Goal: Navigation & Orientation: Find specific page/section

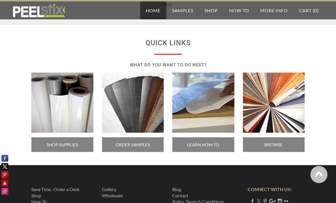
scroll to position [976, 0]
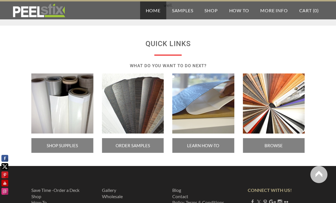
click at [131, 151] on span "ORDER SAMPLES" at bounding box center [133, 145] width 62 height 15
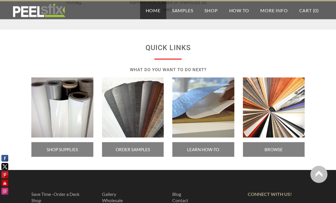
scroll to position [972, 0]
click at [266, 153] on span "BROWSE COLORS" at bounding box center [274, 149] width 62 height 15
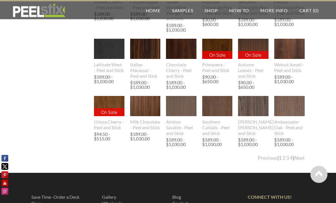
scroll to position [638, 0]
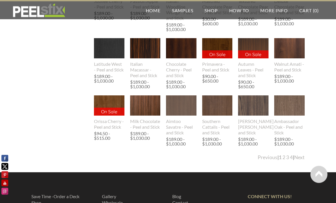
click at [301, 160] on link "Next" at bounding box center [299, 158] width 11 height 6
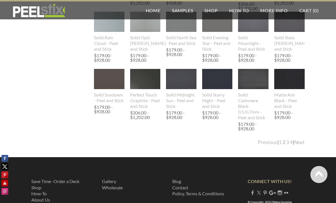
scroll to position [647, 0]
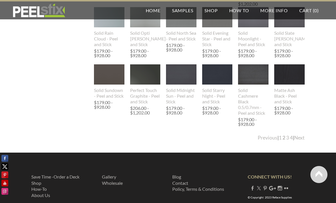
click at [304, 140] on link "Next" at bounding box center [299, 138] width 11 height 6
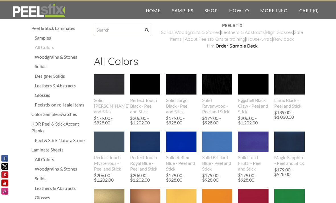
scroll to position [7, 0]
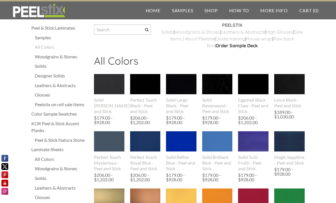
click at [290, 151] on img at bounding box center [289, 141] width 30 height 20
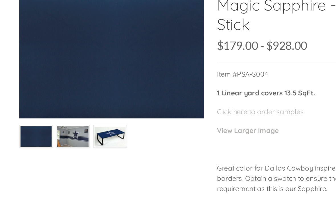
click at [57, 130] on img at bounding box center [67, 137] width 21 height 14
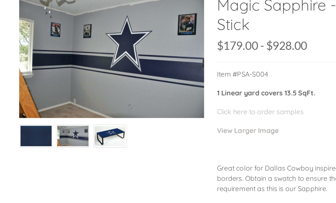
click at [82, 129] on img at bounding box center [92, 136] width 21 height 15
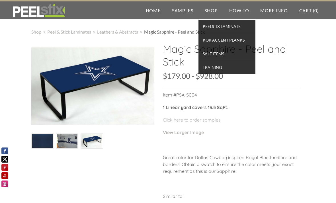
click at [219, 42] on span "KOR Accent Planks" at bounding box center [227, 40] width 54 height 8
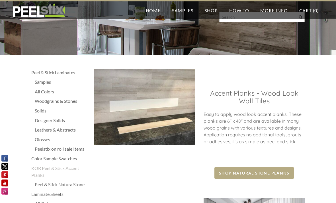
scroll to position [103, 0]
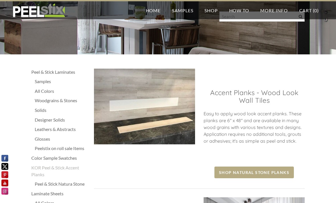
click at [238, 174] on span "Shop Natural Stone Planks" at bounding box center [255, 173] width 80 height 12
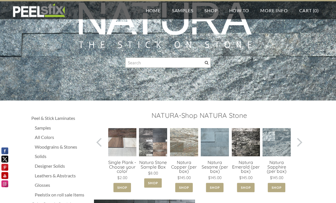
scroll to position [27, 0]
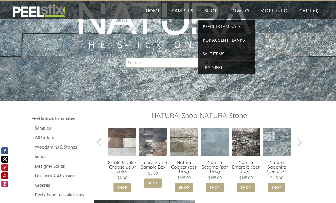
click at [212, 70] on span "TRAINING" at bounding box center [227, 68] width 54 height 8
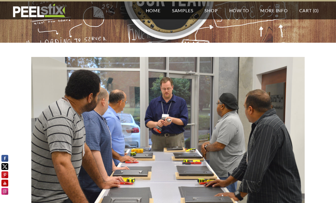
scroll to position [60, 0]
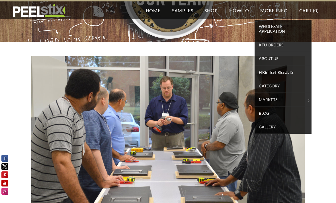
click at [268, 85] on span "Category" at bounding box center [283, 86] width 54 height 8
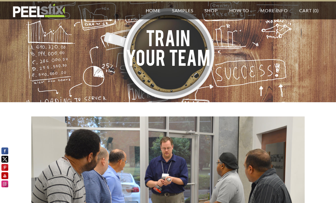
click at [153, 16] on link "Home" at bounding box center [153, 10] width 26 height 18
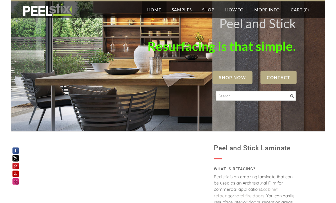
scroll to position [104, 0]
